Goal: Task Accomplishment & Management: Use online tool/utility

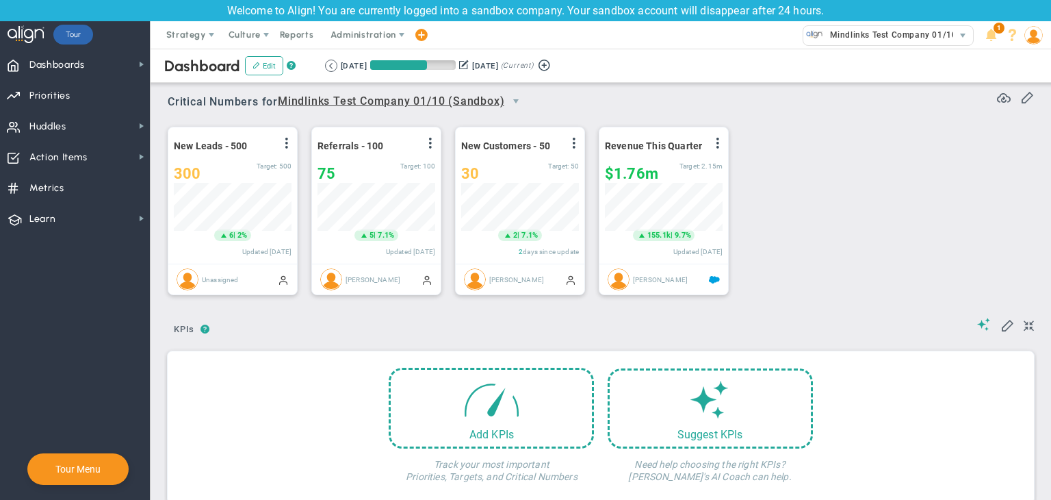
scroll to position [47, 118]
click at [181, 31] on span "Strategy" at bounding box center [186, 34] width 40 height 10
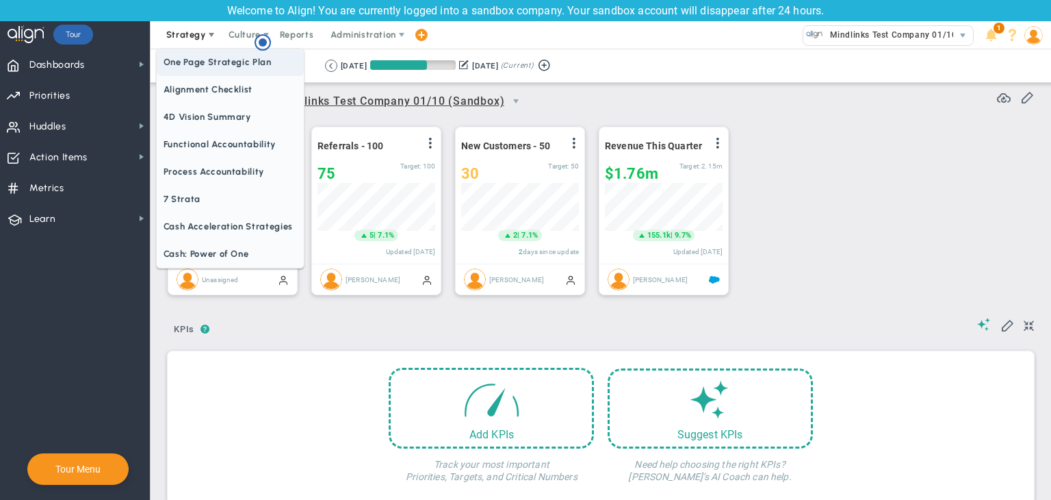
scroll to position [0, 0]
click at [231, 60] on span "One Page Strategic Plan" at bounding box center [230, 62] width 147 height 27
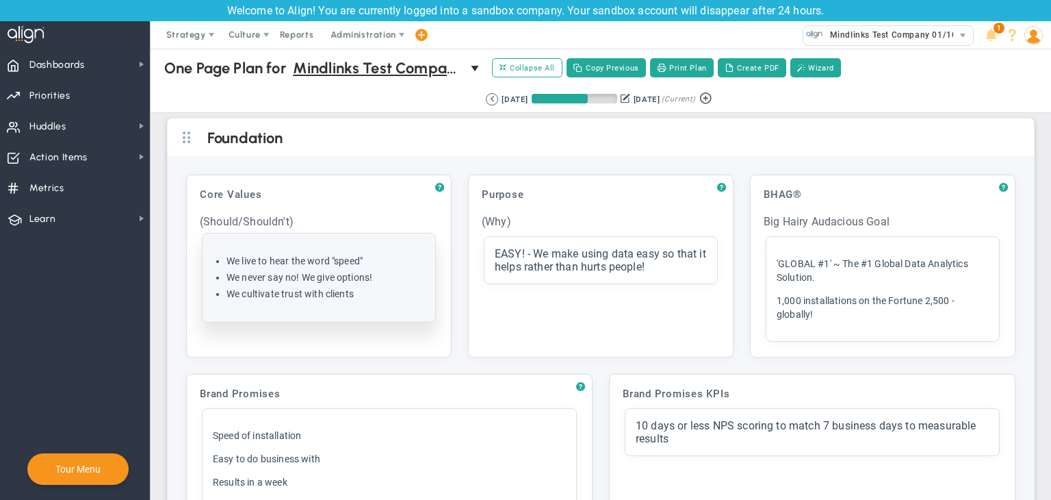
click at [380, 288] on li "We cultivate trust with clients" at bounding box center [326, 293] width 198 height 13
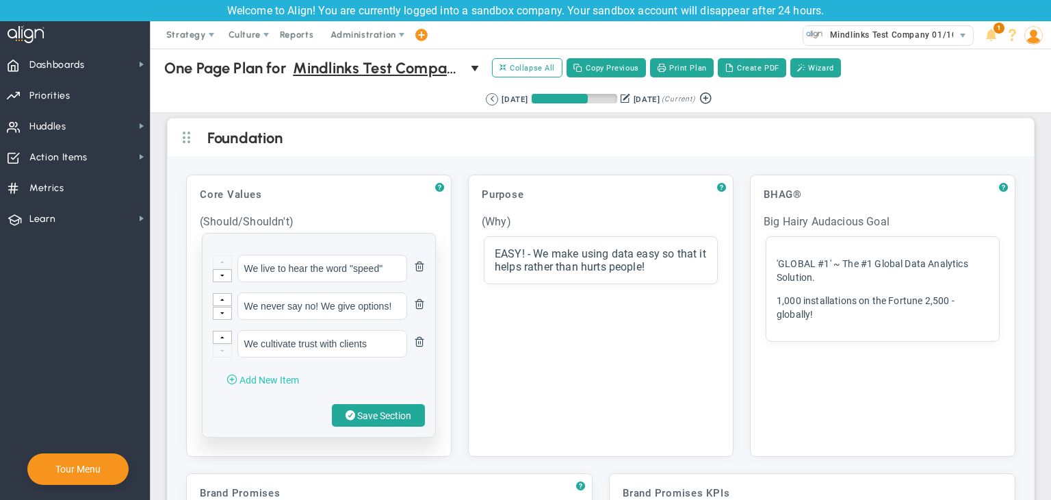
click at [299, 379] on span "Add New Item" at bounding box center [270, 379] width 60 height 11
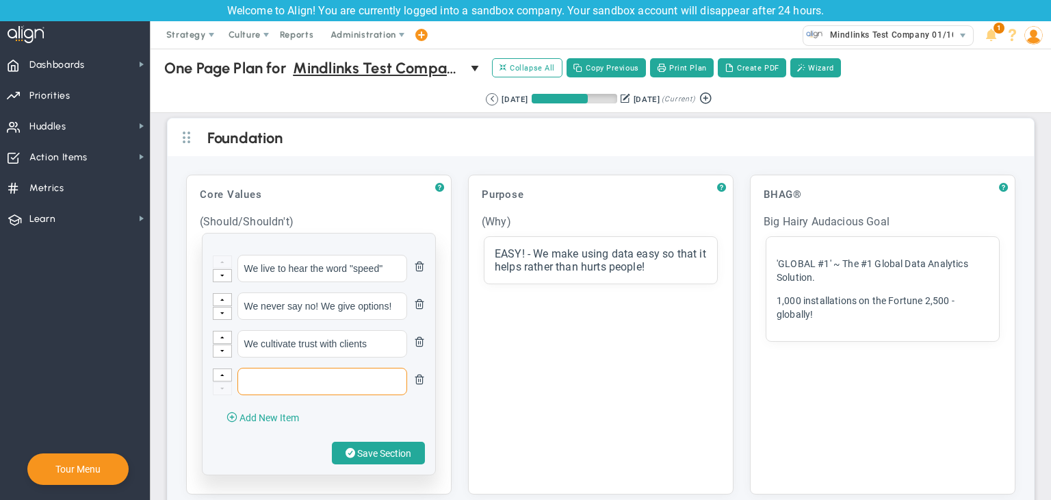
click at [305, 374] on input "text" at bounding box center [322, 380] width 170 height 27
type input "Test01"
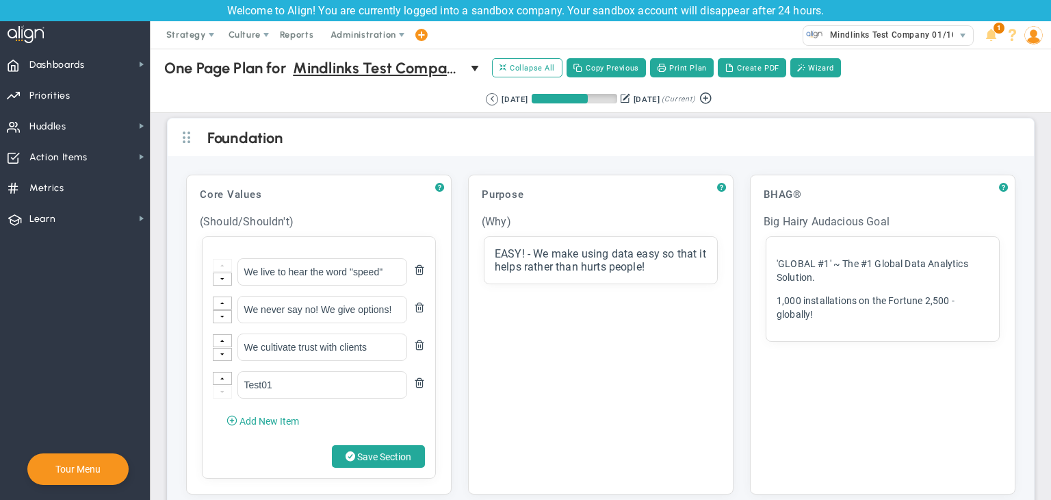
click at [346, 450] on span at bounding box center [351, 456] width 10 height 13
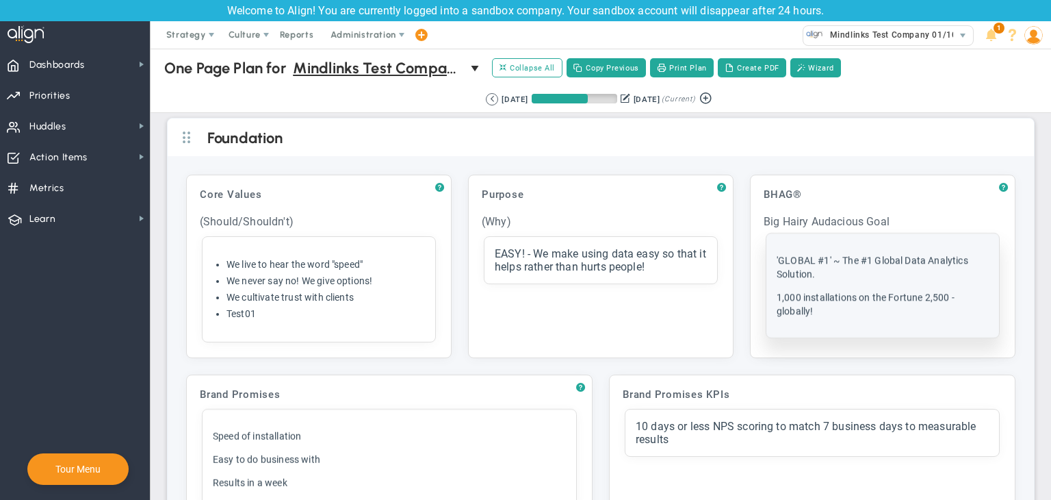
click at [816, 315] on p "1,000 installations on the Fortune 2,500 - globally!" at bounding box center [883, 303] width 212 height 27
click at [836, 311] on p "1,000 installations on the Fortune 2,500 - globally!" at bounding box center [883, 303] width 212 height 27
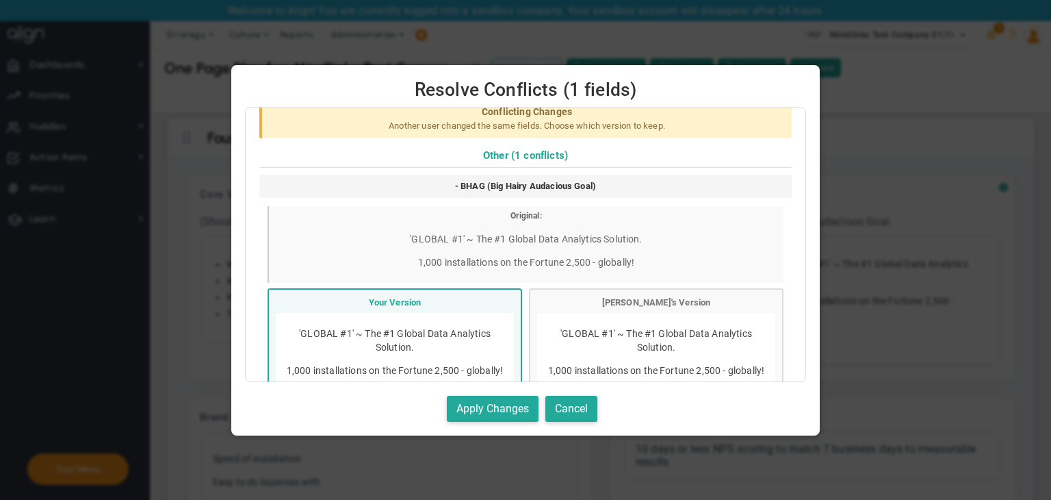
scroll to position [8, 0]
click at [580, 406] on button "Cancel" at bounding box center [571, 409] width 52 height 27
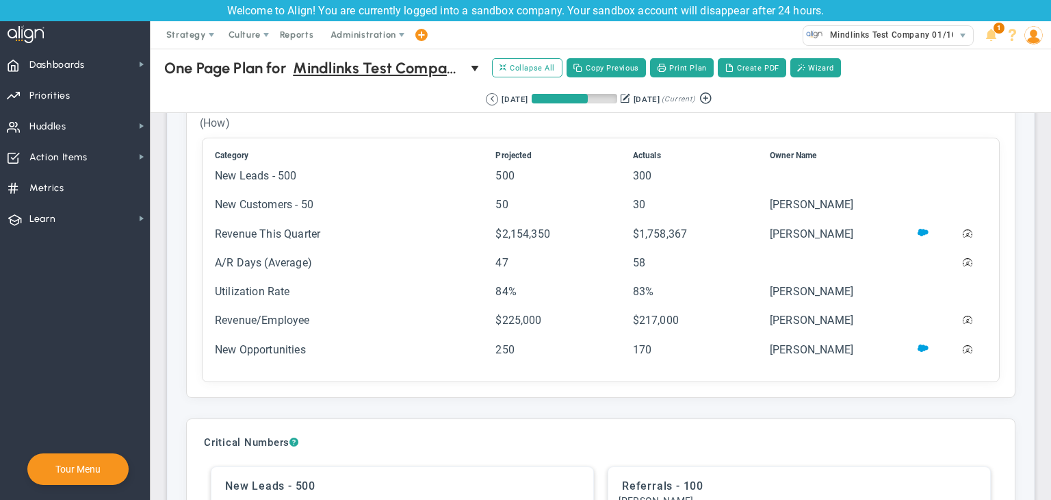
scroll to position [3011, 0]
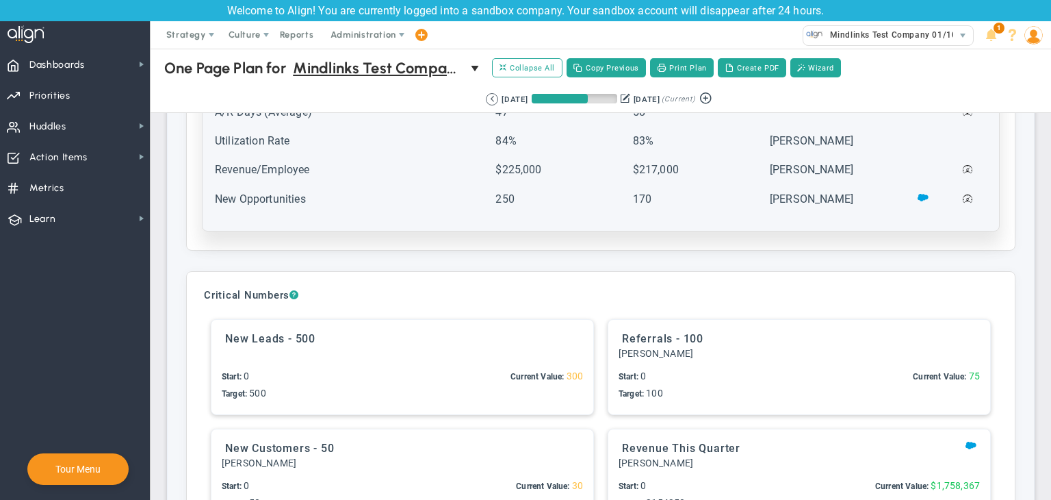
click at [343, 211] on td "New Opportunities" at bounding box center [353, 205] width 279 height 28
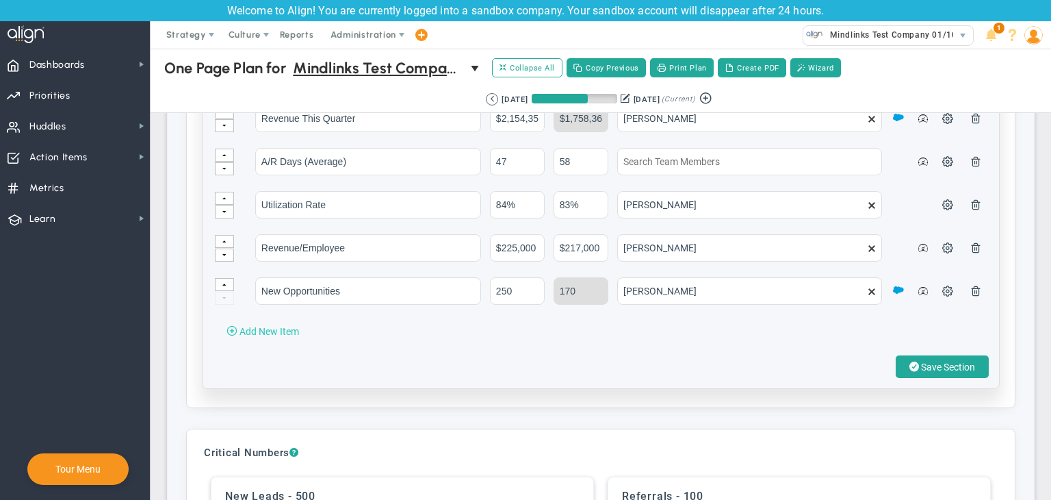
click at [264, 331] on span "Add New Item" at bounding box center [270, 331] width 60 height 11
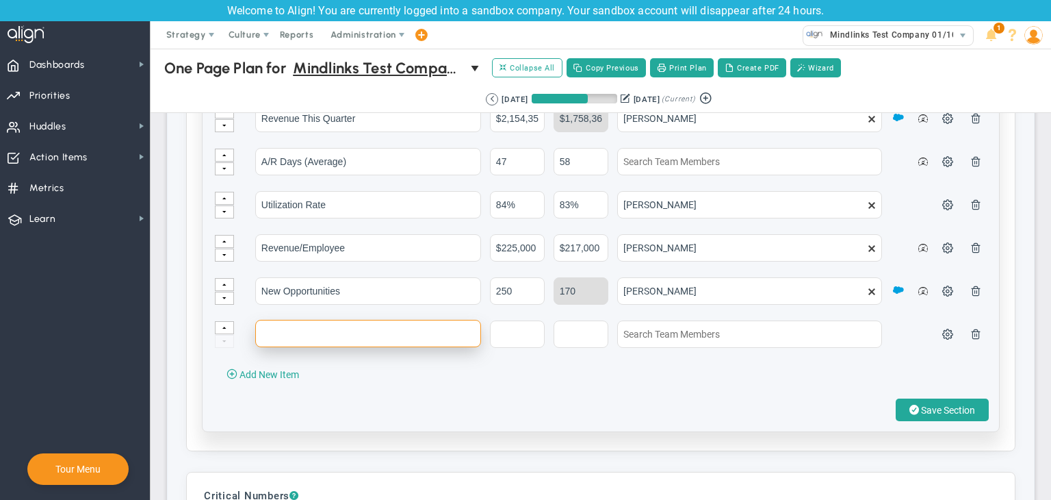
click at [292, 331] on input "text" at bounding box center [368, 333] width 226 height 27
type input "testing"
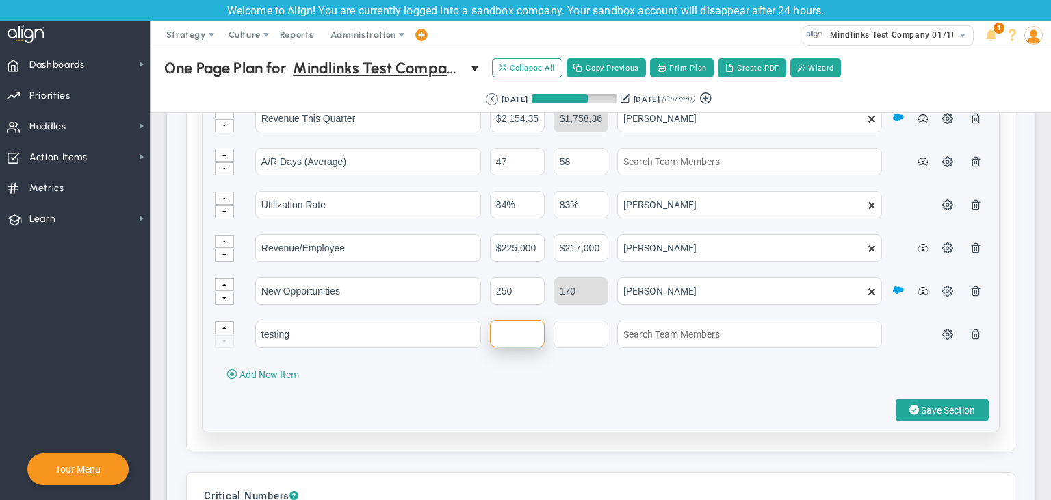
click at [508, 337] on input "text" at bounding box center [517, 333] width 55 height 27
type input "1200"
click at [580, 332] on input "text" at bounding box center [581, 333] width 55 height 27
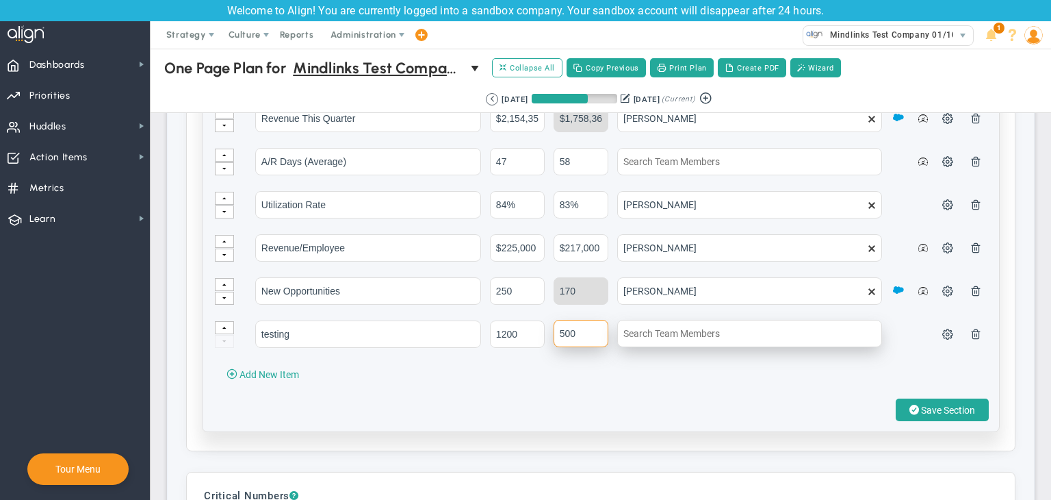
type input "500"
click at [693, 327] on input "text" at bounding box center [749, 333] width 265 height 27
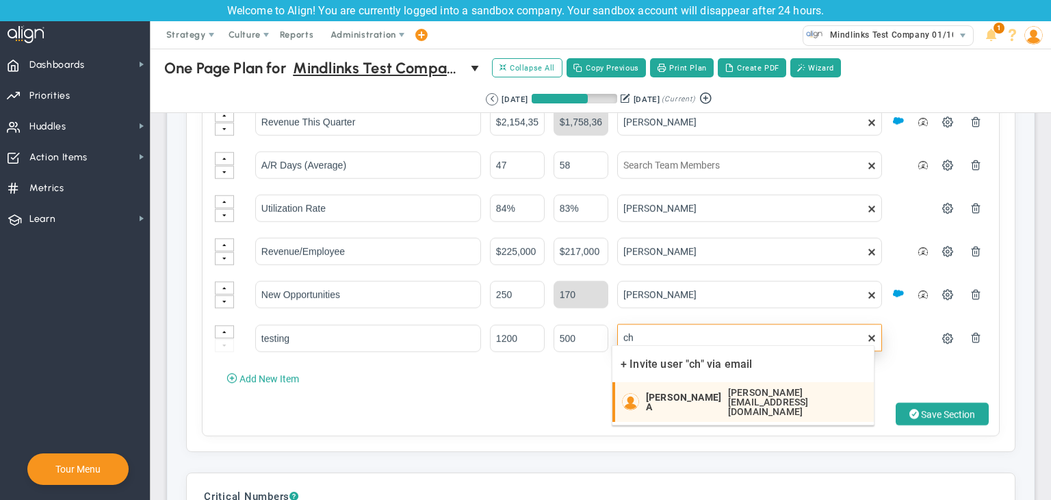
click at [686, 394] on span "[PERSON_NAME] A" at bounding box center [683, 401] width 75 height 19
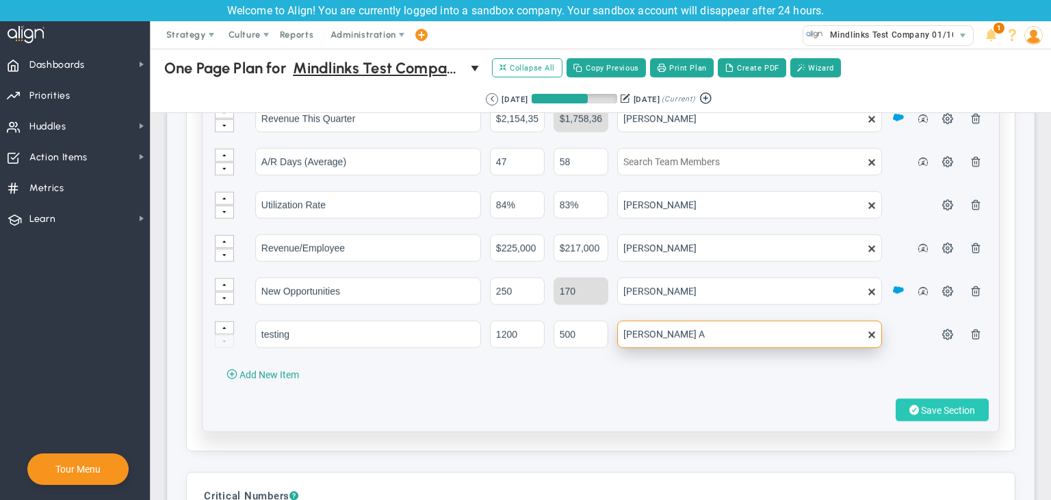
type input "[PERSON_NAME] A"
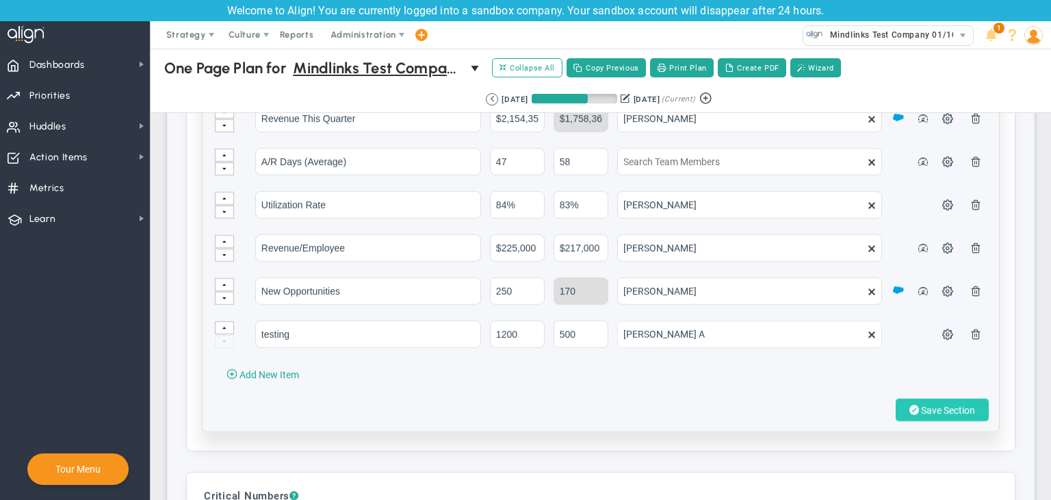
click at [921, 408] on span "Save Section" at bounding box center [948, 409] width 54 height 11
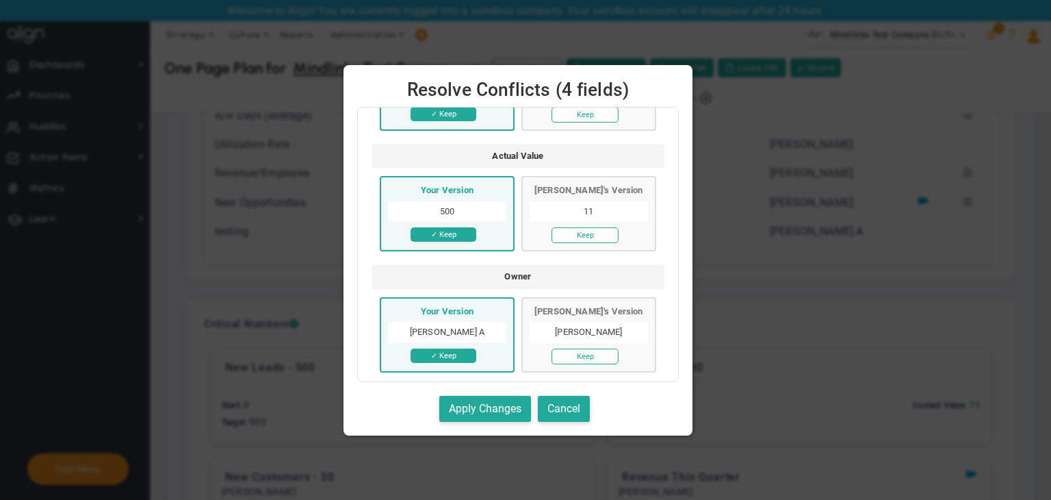
scroll to position [205, 0]
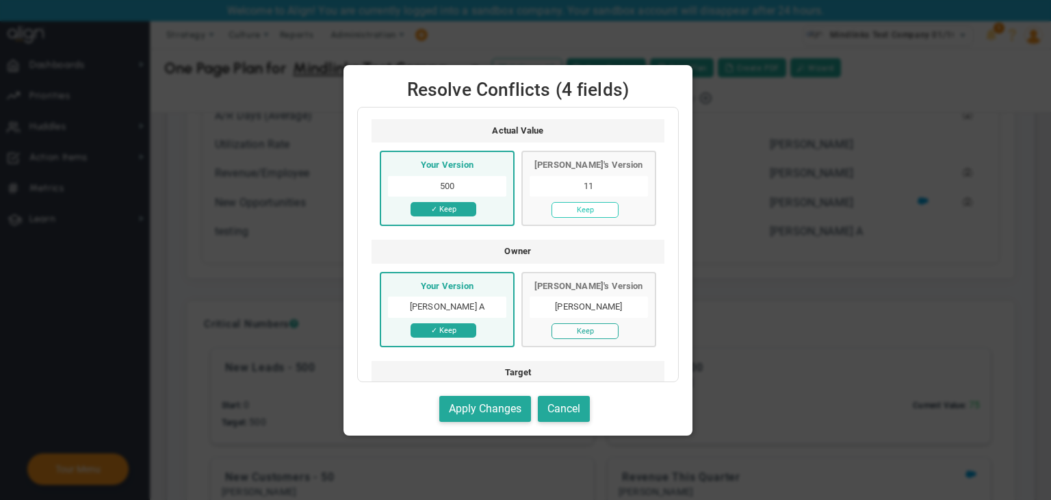
click at [594, 218] on button "Keep" at bounding box center [585, 210] width 67 height 16
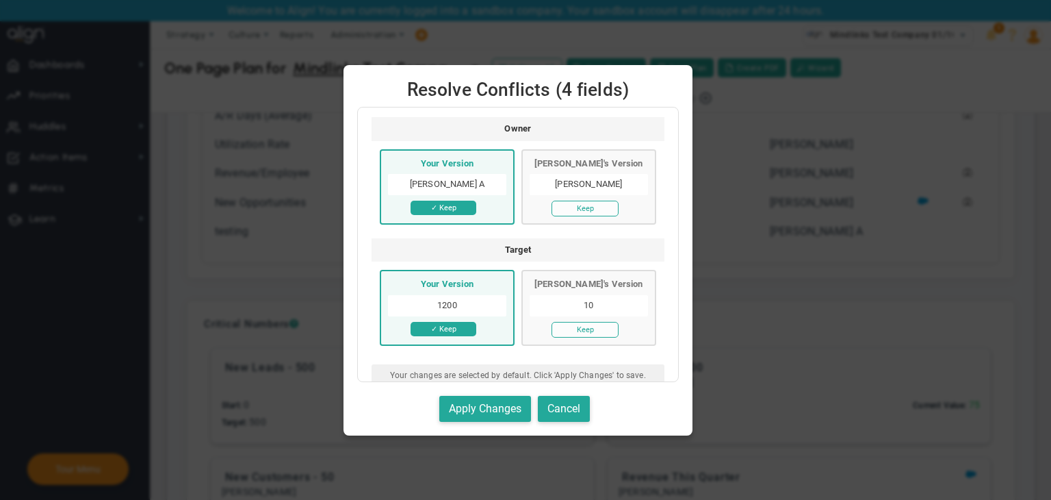
scroll to position [342, 0]
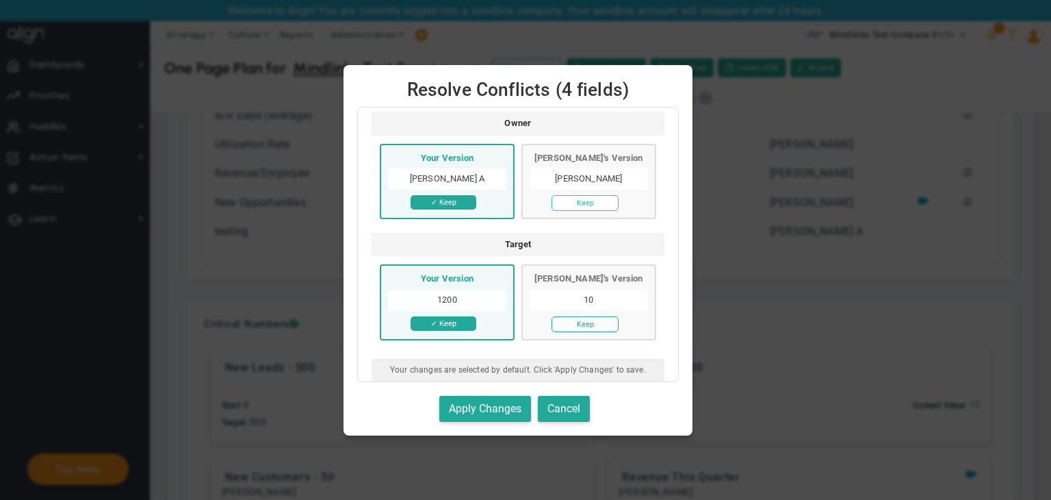
click at [589, 211] on button "Keep" at bounding box center [585, 203] width 67 height 16
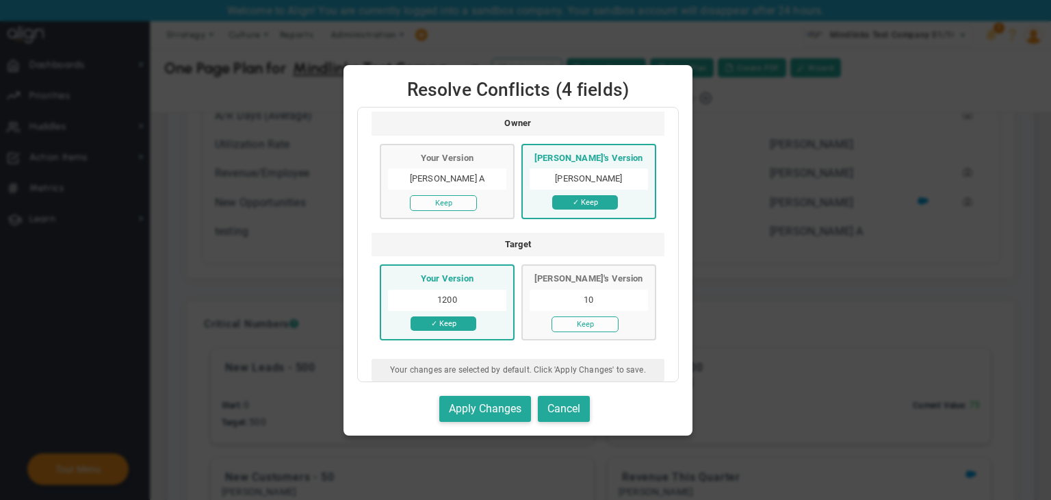
scroll to position [380, 0]
click at [504, 414] on button "Apply Changes" at bounding box center [485, 409] width 92 height 27
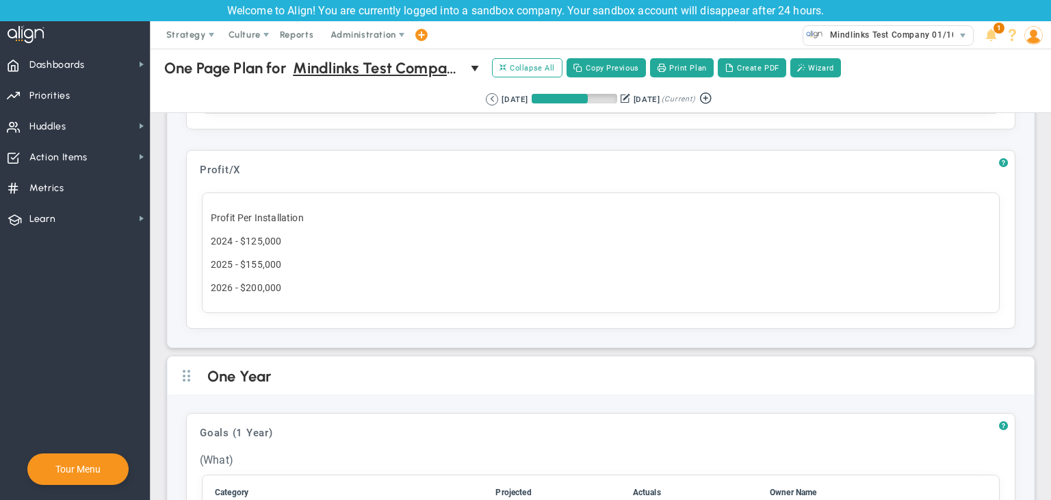
scroll to position [1095, 0]
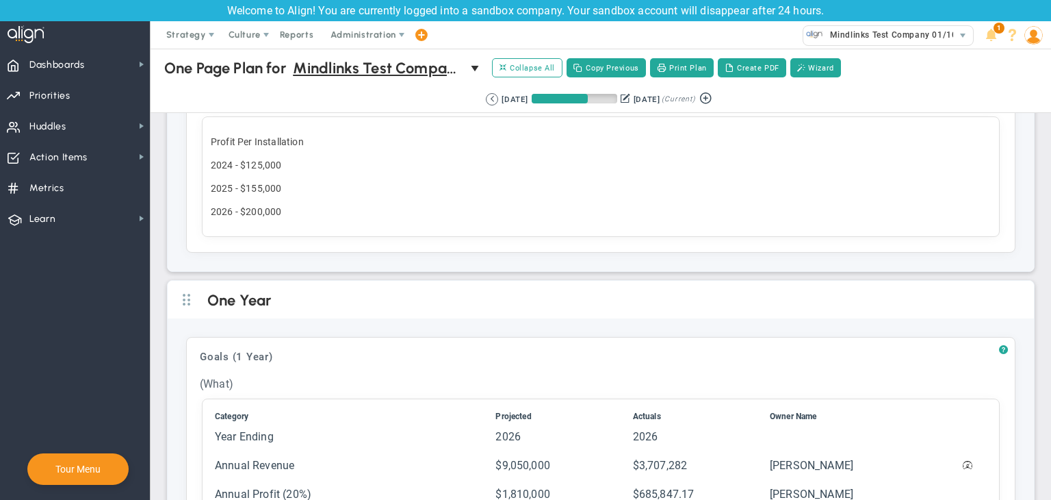
click at [318, 221] on div "Profit Per Installation 2024 - $125,000 2025 - $155,000 2026 - $200,000" at bounding box center [601, 176] width 798 height 120
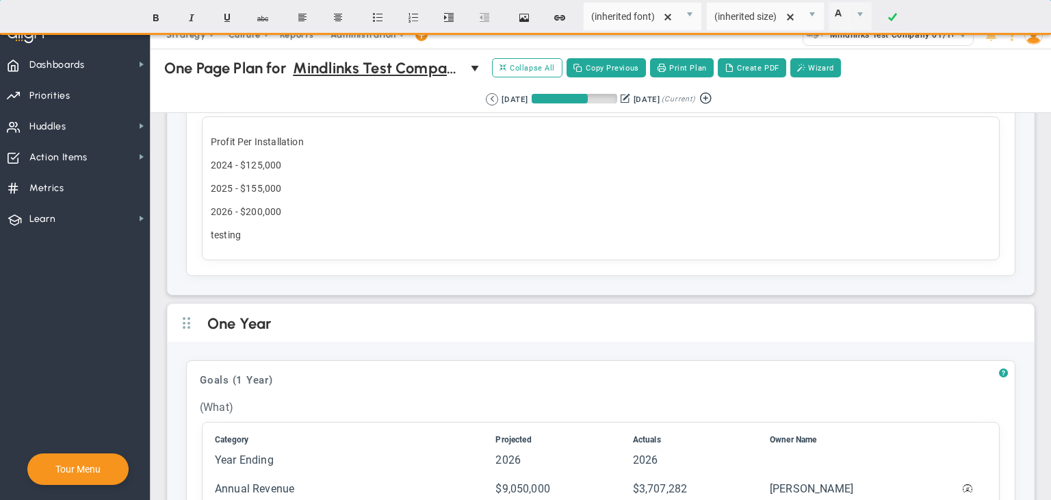
click at [901, 1] on ul "Bold Italic Underline Strikethrough Justify Left Justify Center Insert unordere…" at bounding box center [526, 16] width 772 height 33
click at [898, 18] on link at bounding box center [892, 18] width 33 height 26
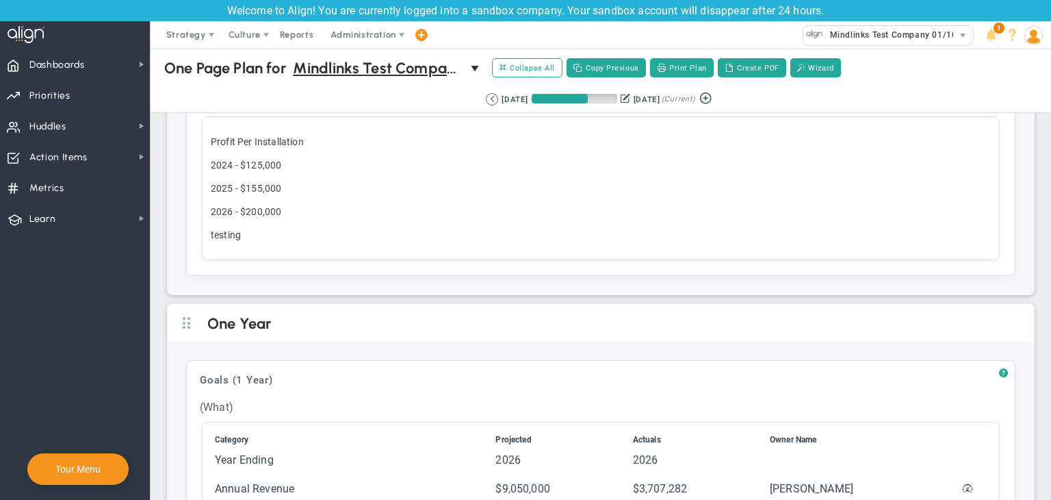
click at [258, 237] on div "Profit Per Installation 2024 - $125,000 2025 - $155,000 2026 - $200,000 testing﻿" at bounding box center [601, 188] width 798 height 144
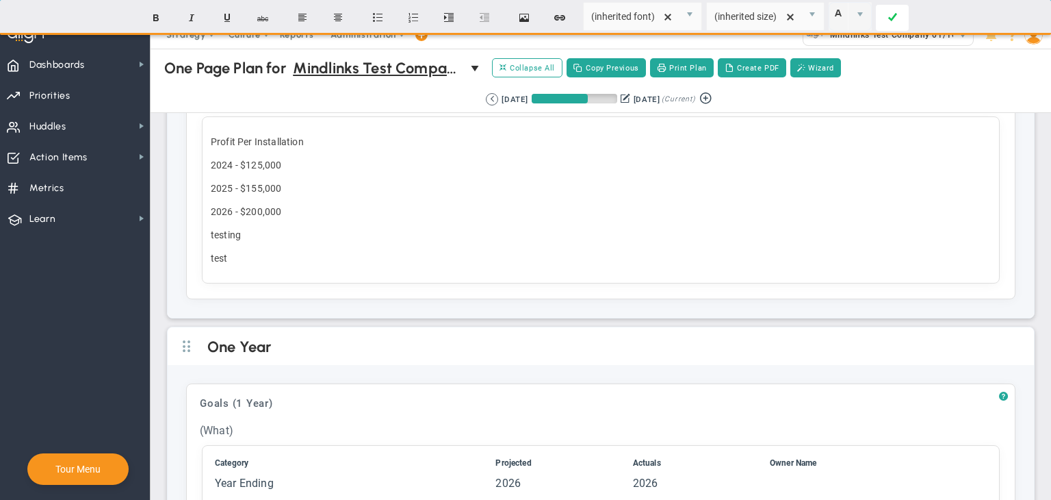
click at [895, 25] on span at bounding box center [892, 17] width 9 height 33
